Goal: Contribute content

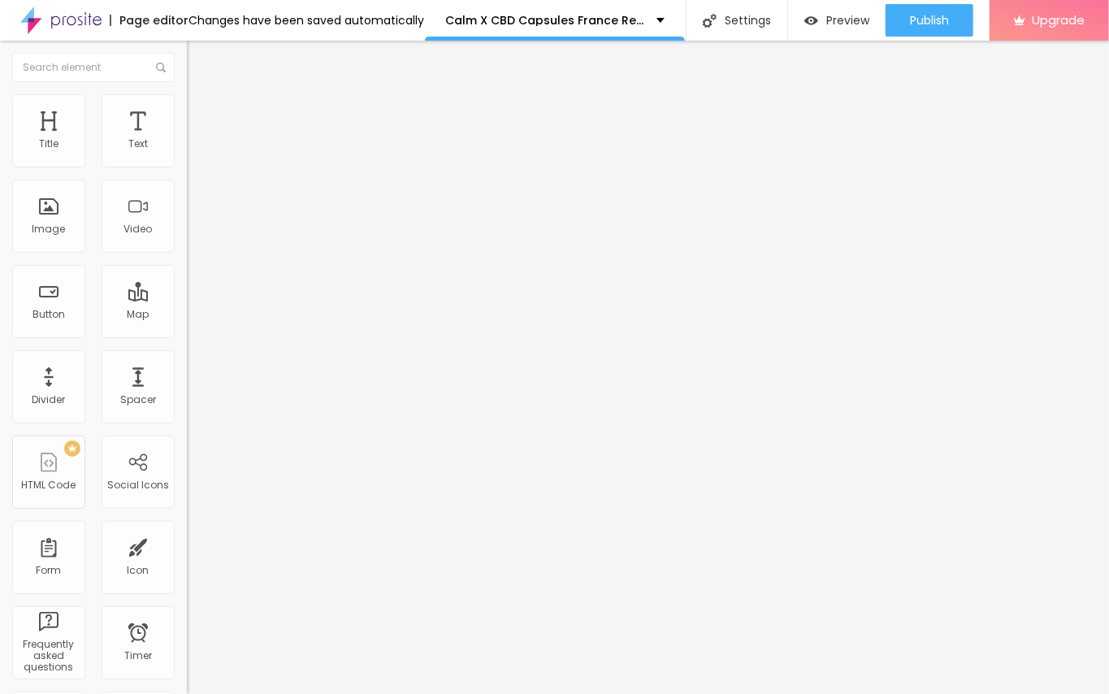
click at [187, 140] on span "Add image" at bounding box center [220, 133] width 67 height 14
click at [199, 57] on div "Edit Image" at bounding box center [241, 59] width 85 height 13
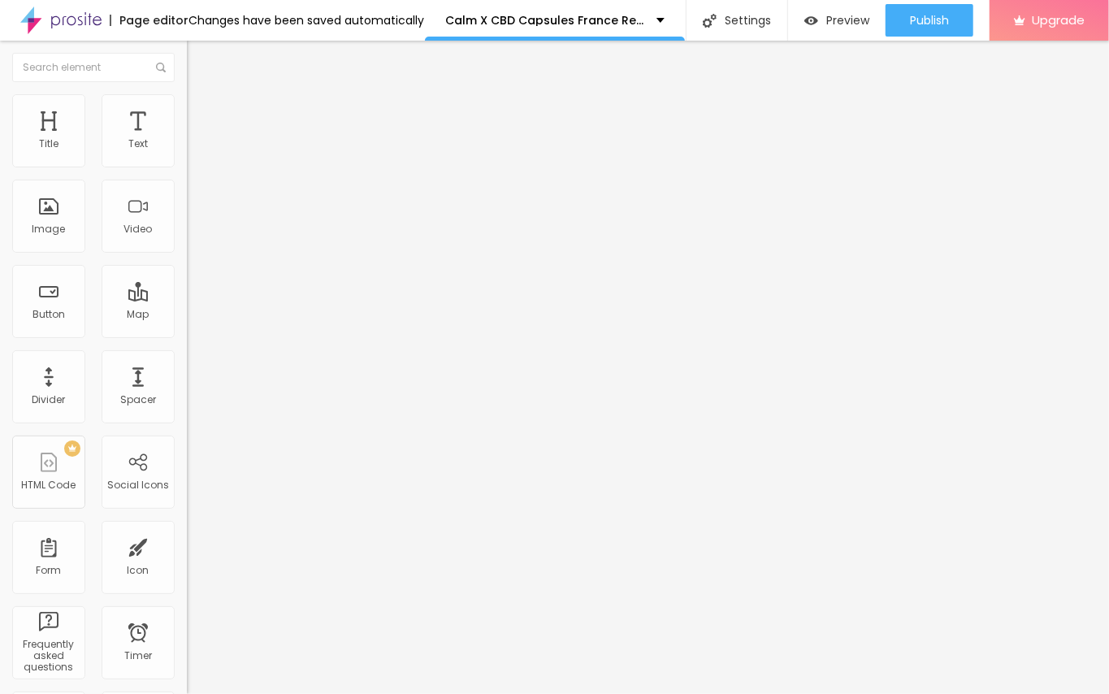
click at [187, 50] on button "Edit Text" at bounding box center [280, 59] width 187 height 37
click at [199, 59] on img "button" at bounding box center [205, 59] width 13 height 13
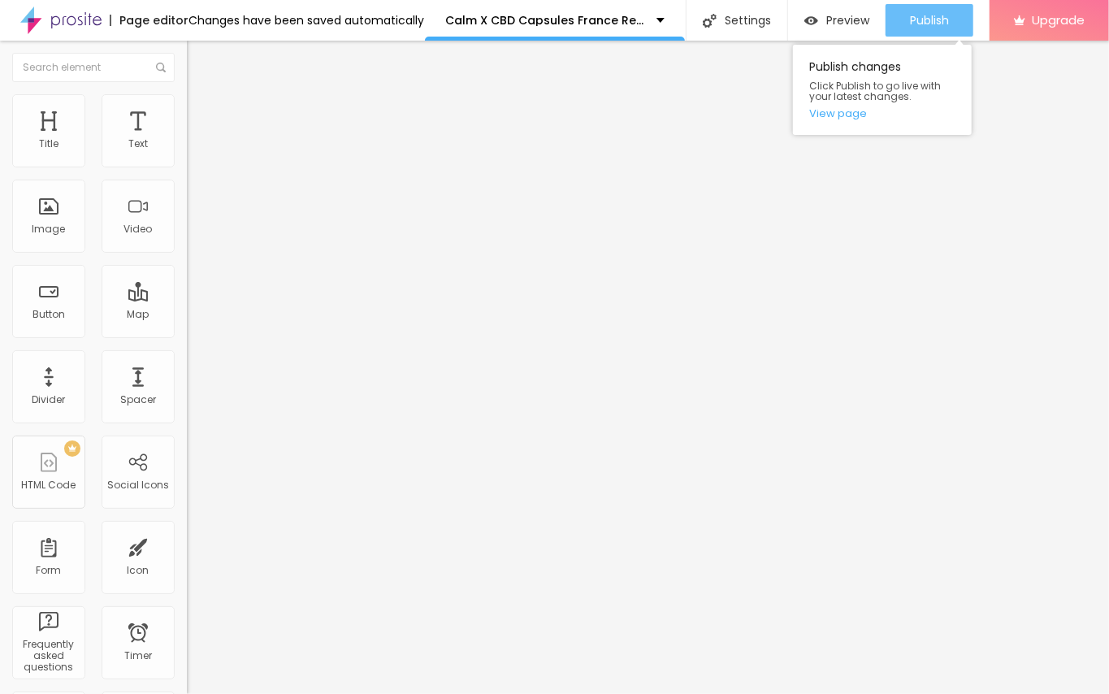
click at [917, 14] on span "Publish" at bounding box center [929, 20] width 39 height 13
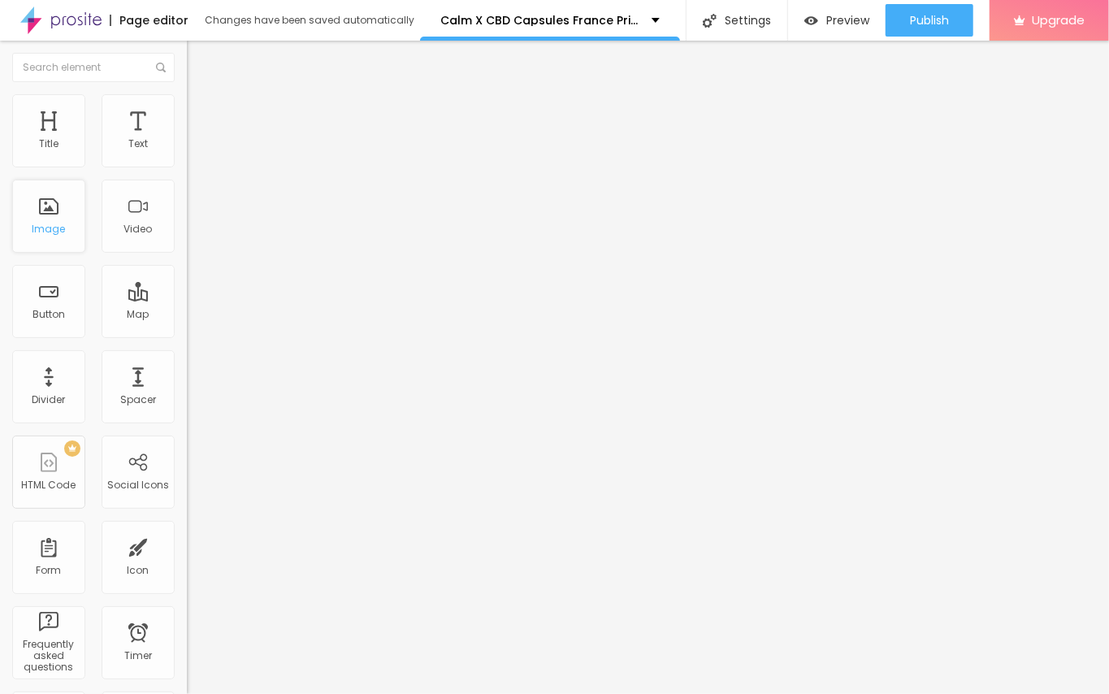
click at [46, 222] on div "Image" at bounding box center [48, 216] width 73 height 73
click at [187, 140] on span "Add image" at bounding box center [220, 133] width 67 height 14
click at [199, 53] on img "button" at bounding box center [205, 59] width 13 height 13
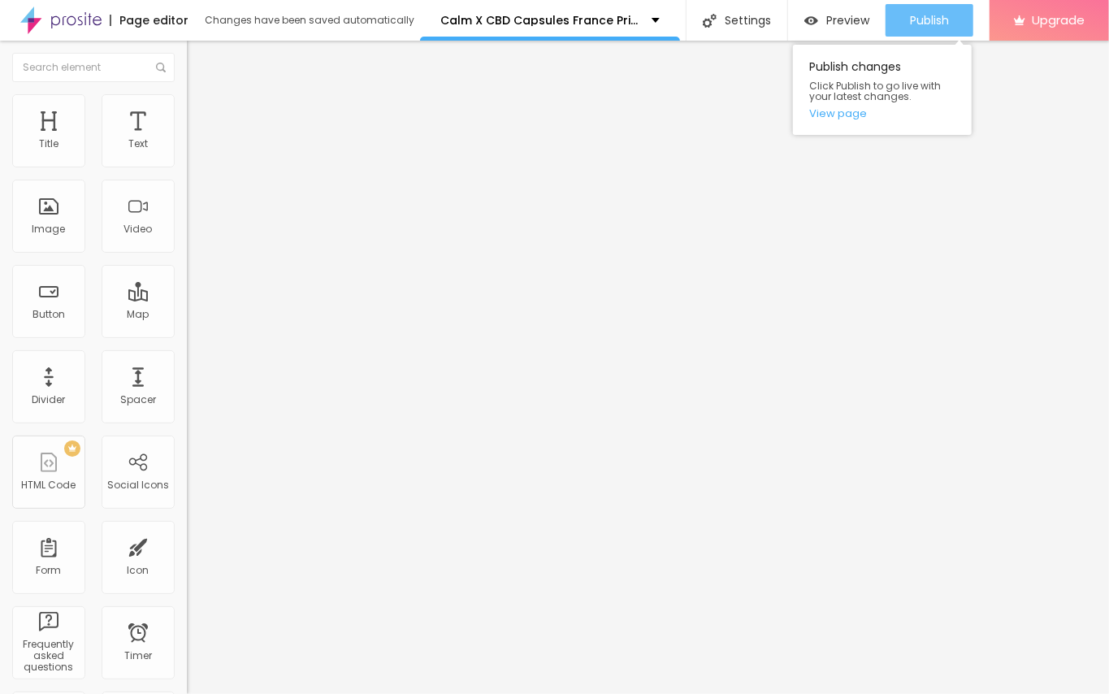
click at [910, 16] on span "Publish" at bounding box center [929, 20] width 39 height 13
